Goal: Transaction & Acquisition: Purchase product/service

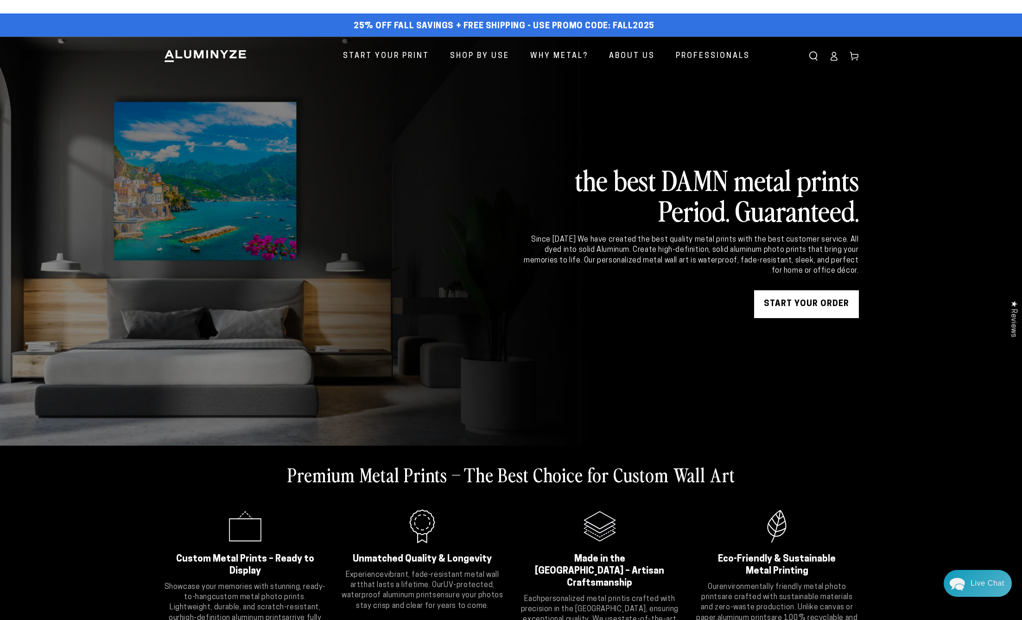
click at [807, 298] on link "START YOUR Order" at bounding box center [806, 304] width 105 height 28
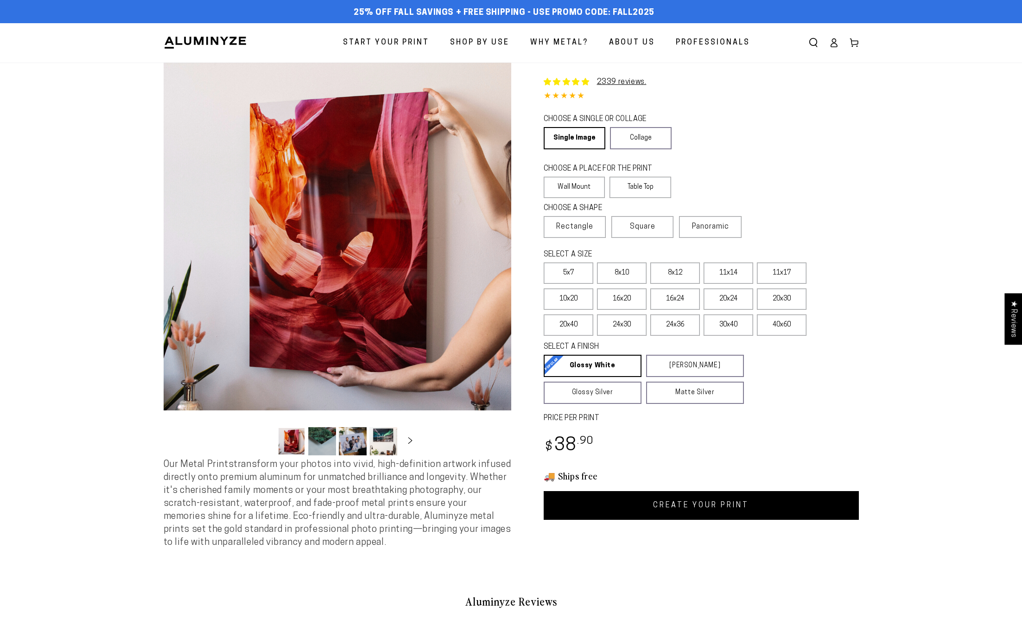
select select "**********"
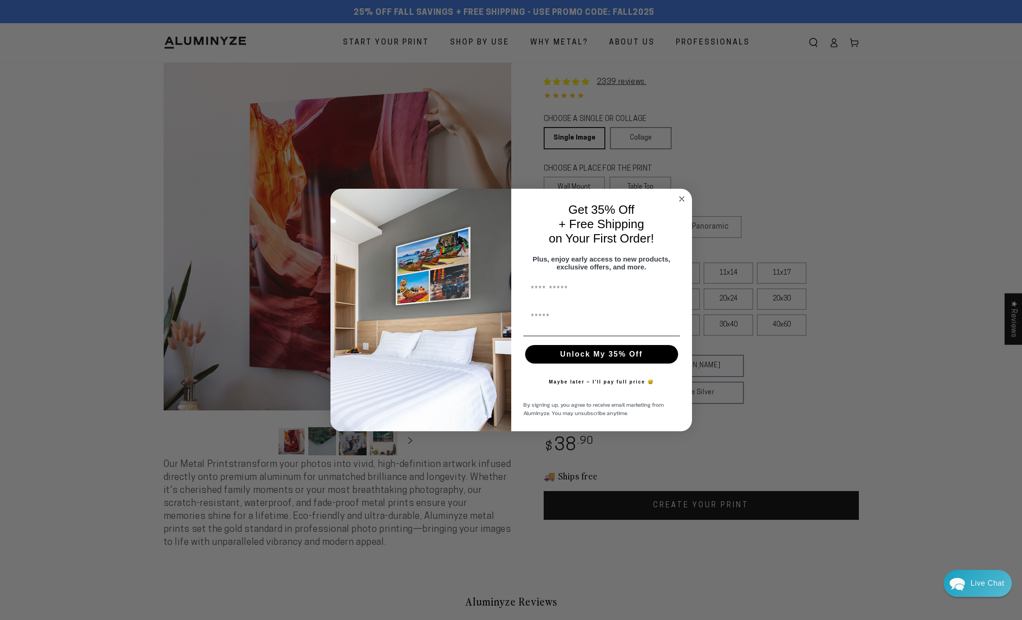
click at [681, 193] on circle "Close dialog" at bounding box center [681, 198] width 11 height 11
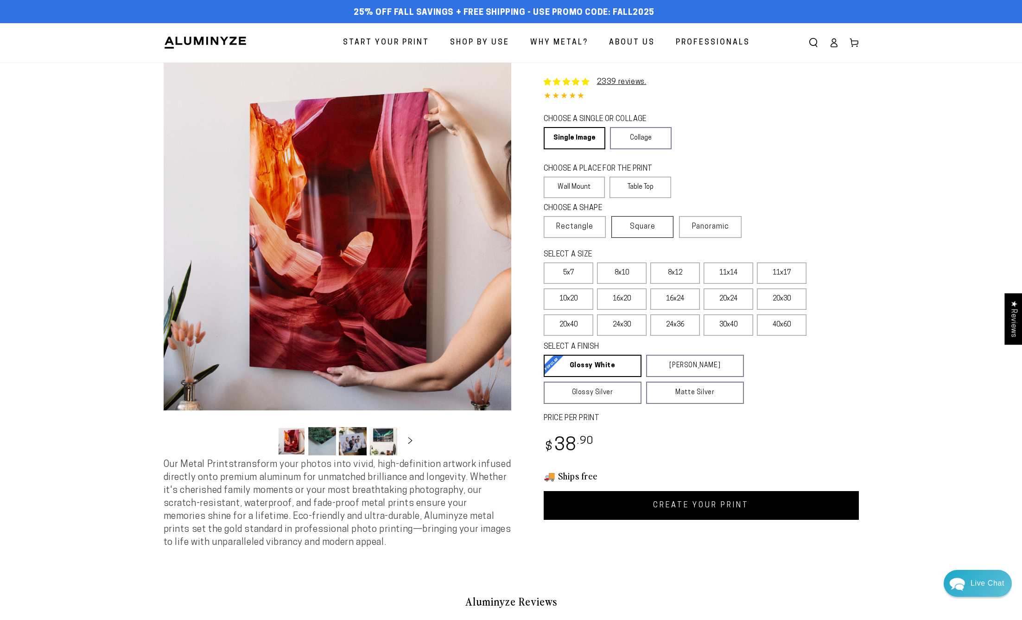
click at [651, 222] on span "Square" at bounding box center [642, 226] width 25 height 11
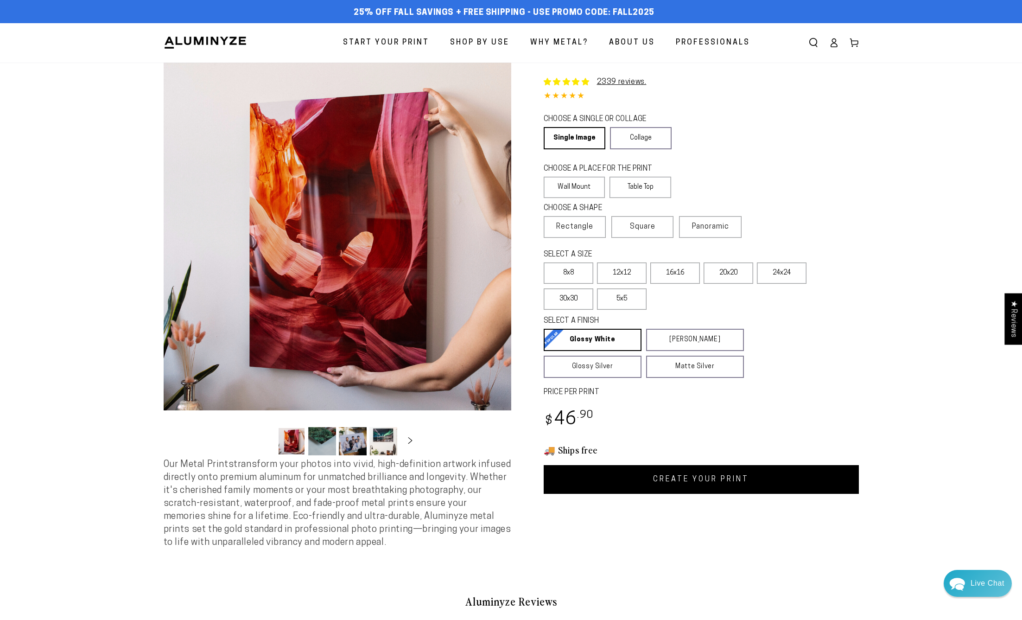
click at [698, 481] on link "CREATE YOUR PRINT" at bounding box center [701, 479] width 315 height 29
click at [574, 230] on span "Rectangle" at bounding box center [574, 226] width 37 height 11
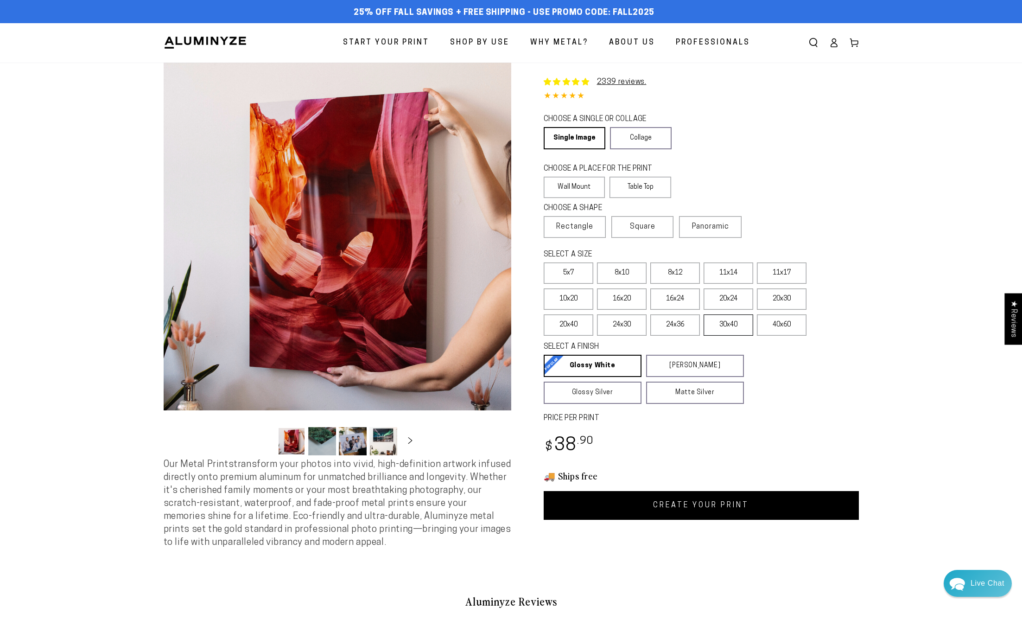
click at [732, 326] on label "30x40" at bounding box center [729, 324] width 50 height 21
click at [645, 227] on span "Square" at bounding box center [642, 226] width 25 height 11
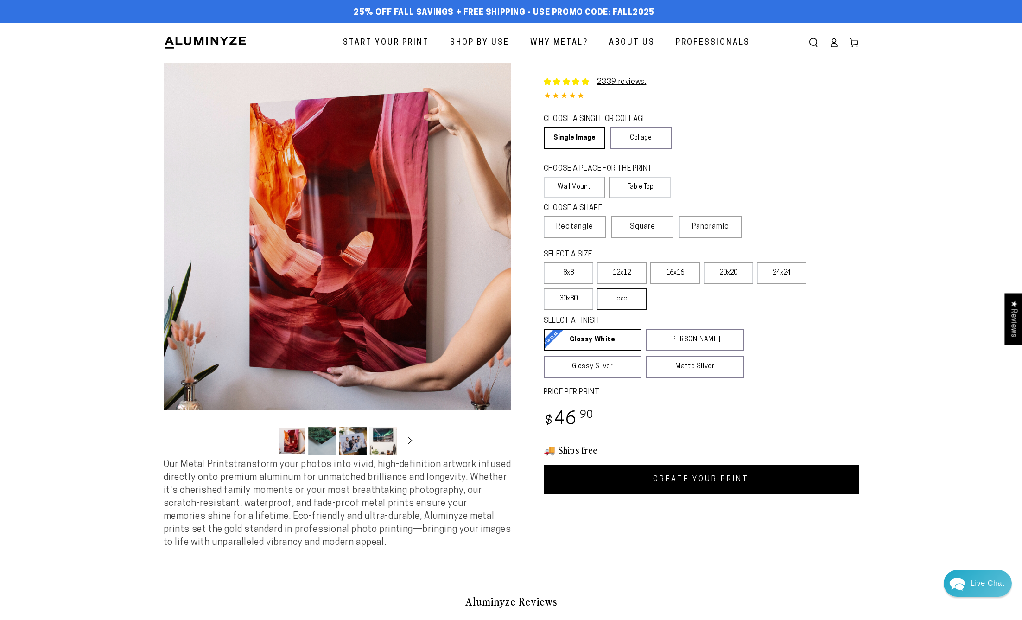
click at [634, 301] on label "5x5" at bounding box center [622, 298] width 50 height 21
click at [570, 228] on span "Rectangle" at bounding box center [574, 226] width 37 height 11
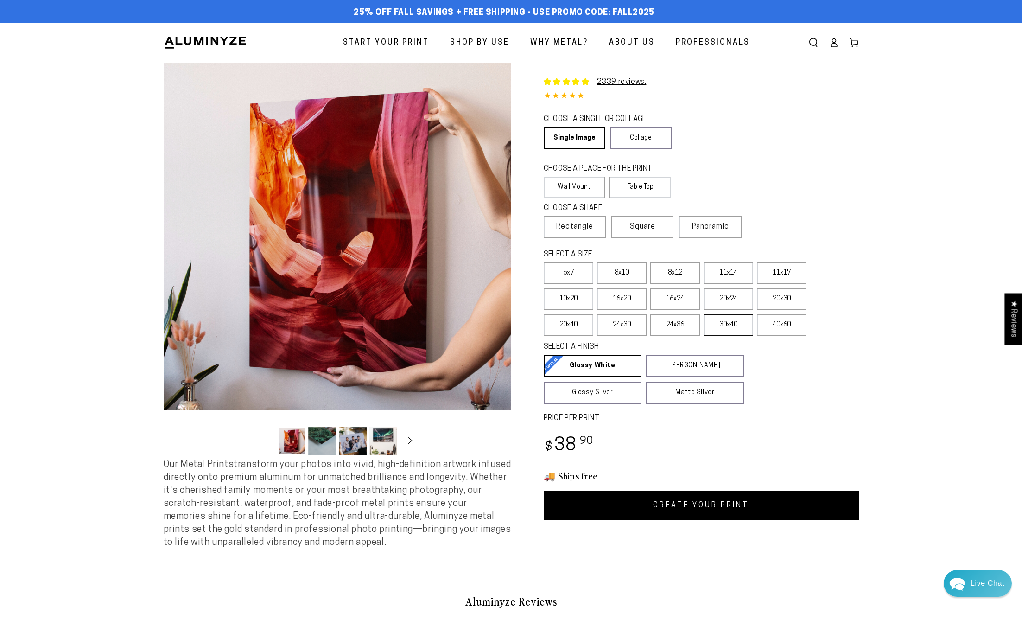
click at [726, 325] on label "30x40" at bounding box center [729, 324] width 50 height 21
click at [753, 518] on link "CREATE YOUR PRINT" at bounding box center [701, 505] width 315 height 29
click at [655, 229] on span "Square" at bounding box center [642, 226] width 25 height 11
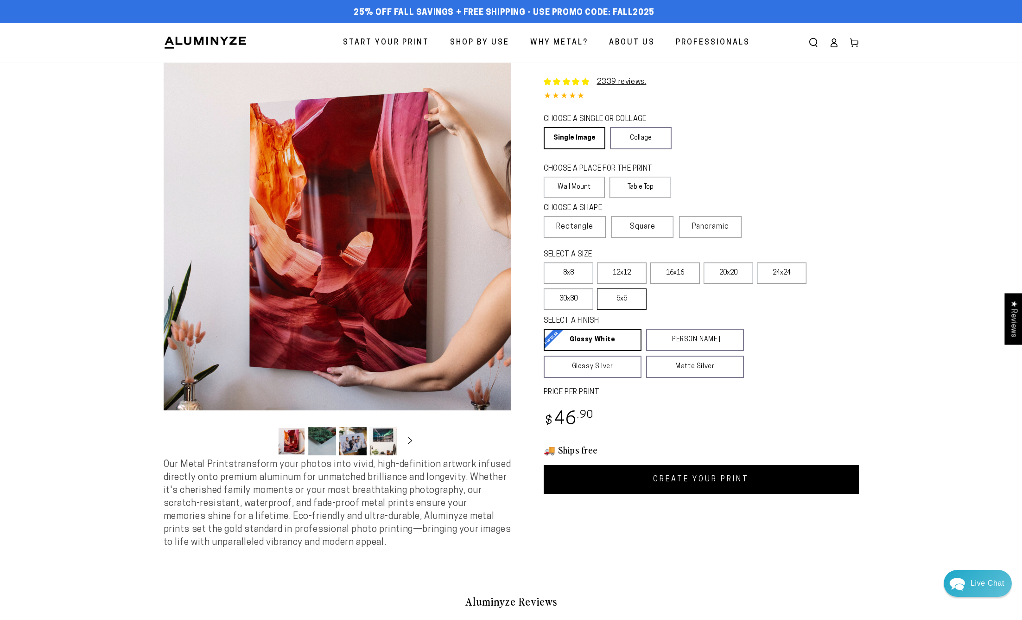
click at [618, 302] on label "5x5" at bounding box center [622, 298] width 50 height 21
click at [572, 304] on label "30x30" at bounding box center [569, 298] width 50 height 21
click at [624, 297] on label "5x5" at bounding box center [622, 298] width 50 height 21
click at [570, 270] on label "8x8" at bounding box center [569, 272] width 50 height 21
click at [686, 274] on label "16x16" at bounding box center [675, 272] width 50 height 21
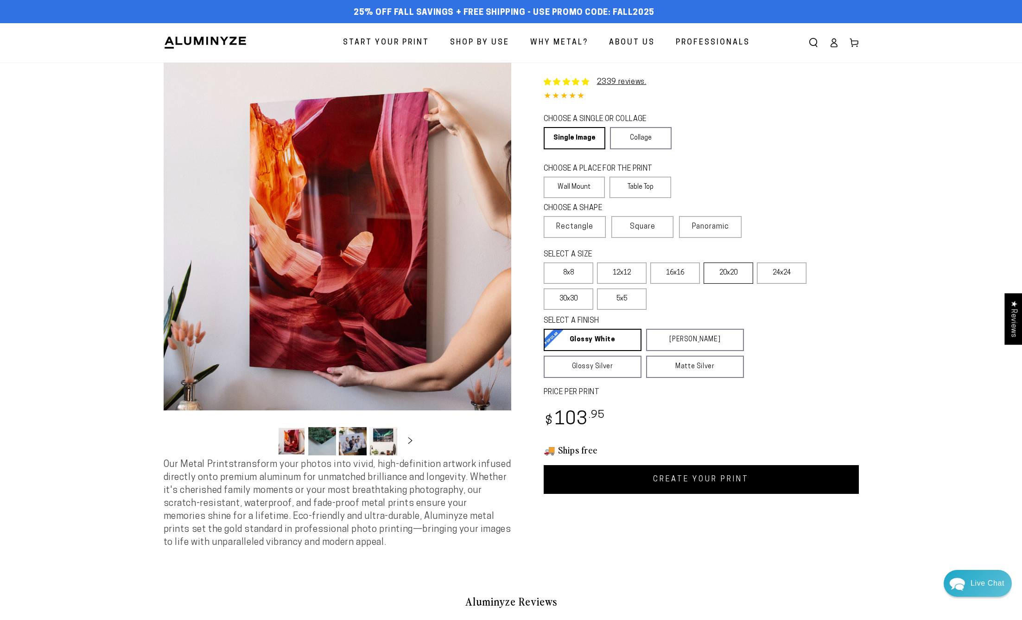
click at [723, 277] on label "20x20" at bounding box center [729, 272] width 50 height 21
click at [793, 275] on label "24x24" at bounding box center [782, 272] width 50 height 21
click at [578, 299] on label "30x30" at bounding box center [569, 298] width 50 height 21
click at [709, 475] on link "CREATE YOUR PRINT" at bounding box center [701, 479] width 315 height 29
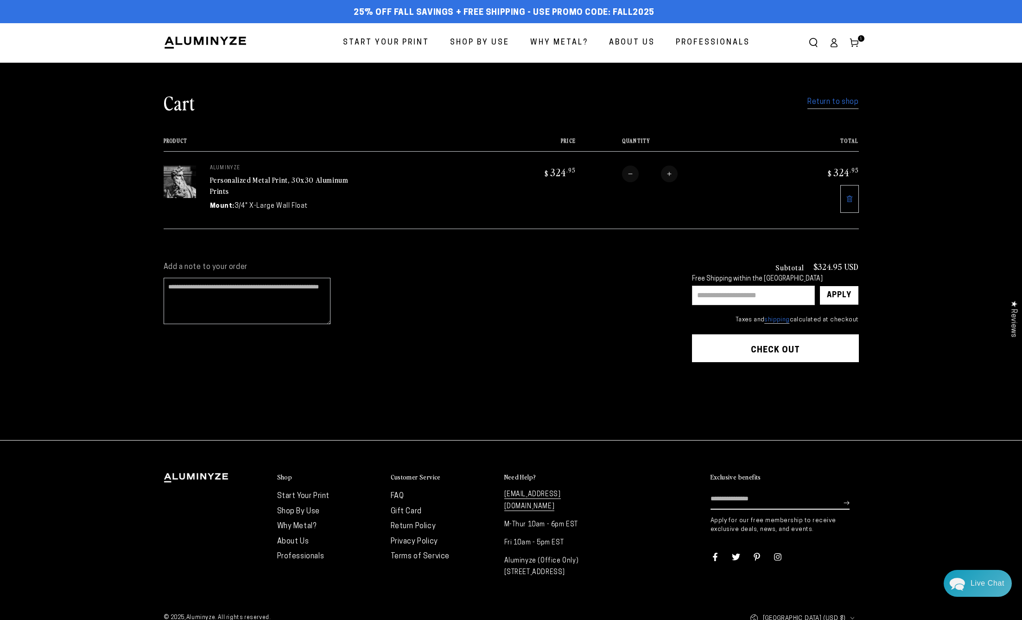
click at [833, 102] on link "Return to shop" at bounding box center [832, 101] width 51 height 13
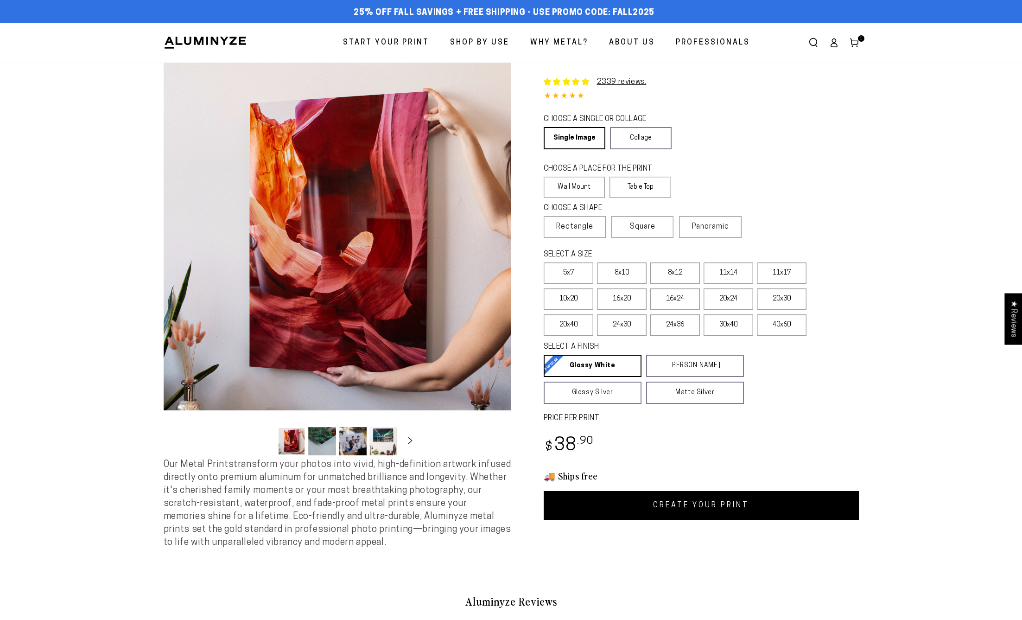
select select "**********"
click at [641, 225] on span "Square" at bounding box center [642, 226] width 25 height 11
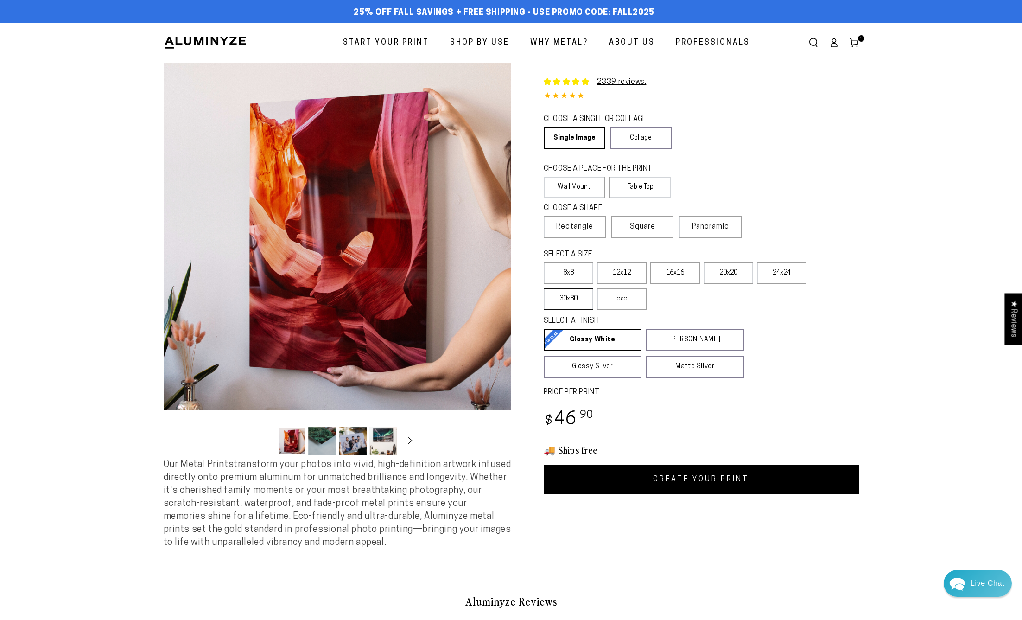
click at [571, 301] on label "30x30" at bounding box center [569, 298] width 50 height 21
click at [727, 476] on link "CREATE YOUR PRINT" at bounding box center [701, 479] width 315 height 29
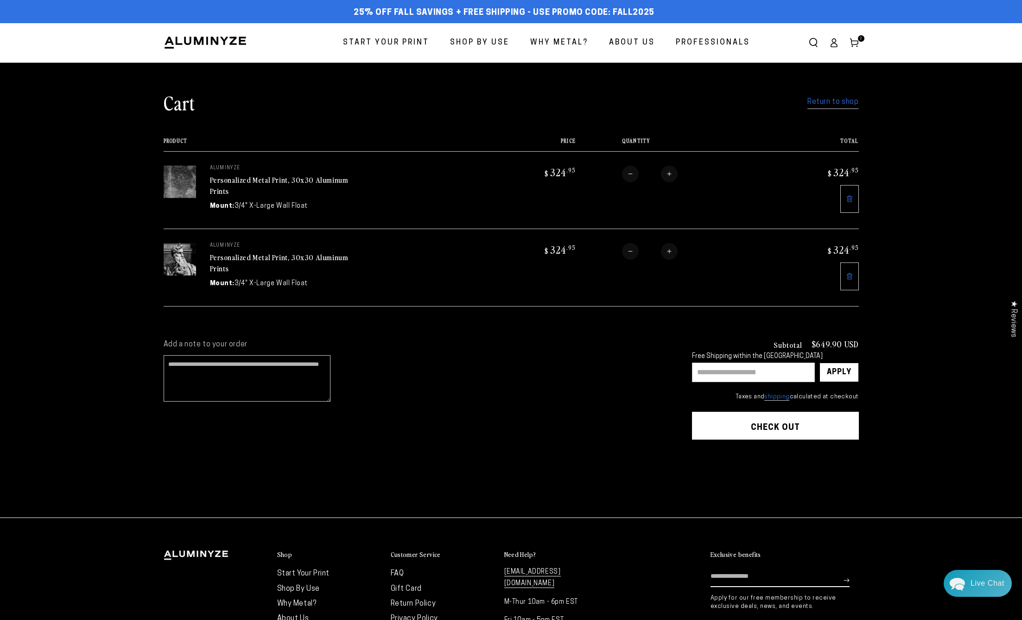
click at [695, 454] on shopify-apple-pay-button at bounding box center [694, 450] width 2 height 7
